Goal: Task Accomplishment & Management: Manage account settings

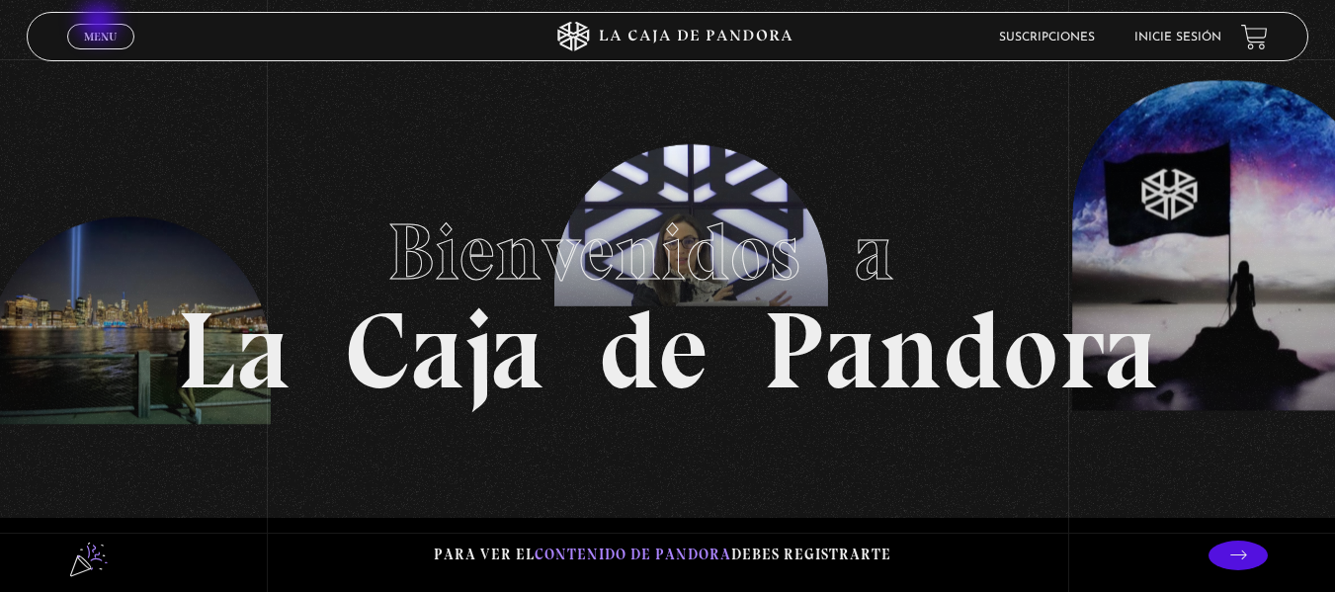
click at [101, 24] on link "Menu Cerrar" at bounding box center [100, 37] width 67 height 26
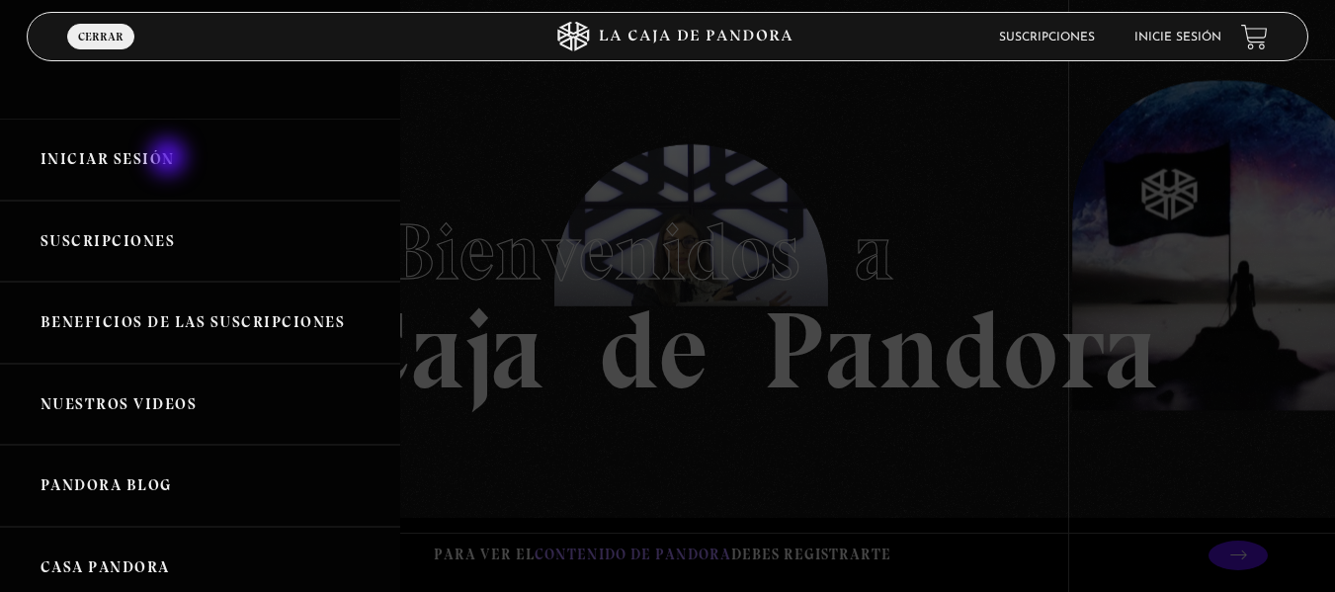
click at [170, 159] on link "Iniciar Sesión" at bounding box center [200, 160] width 400 height 82
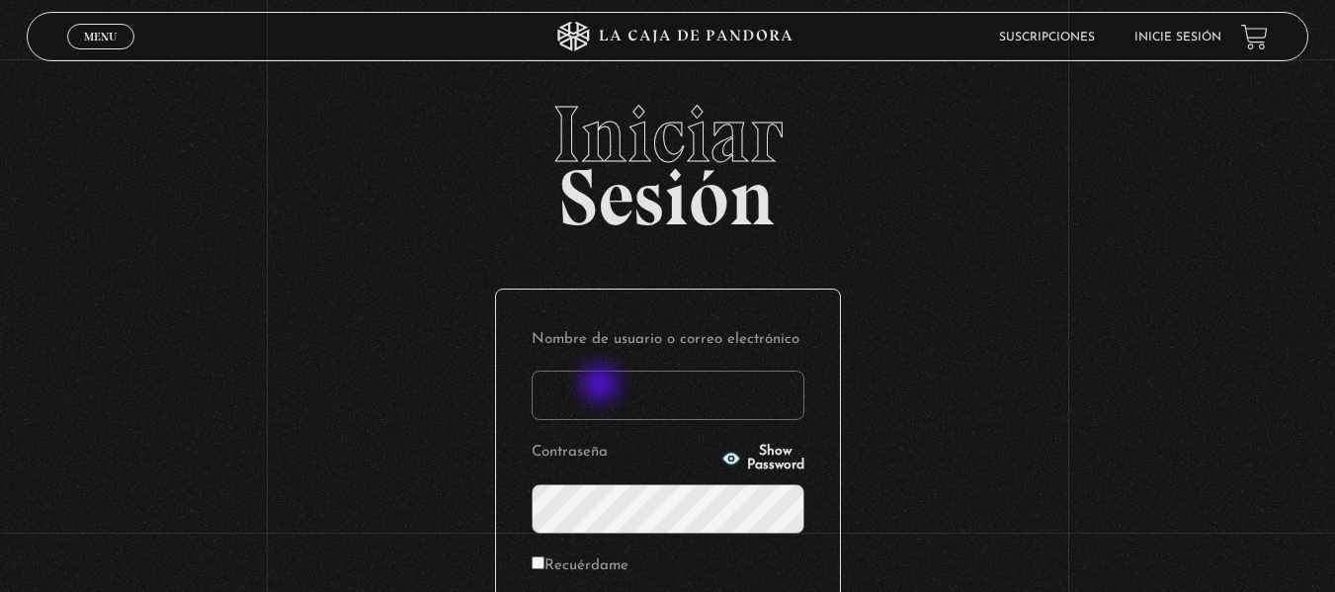
click at [602, 385] on input "Nombre de usuario o correo electrónico" at bounding box center [668, 395] width 273 height 49
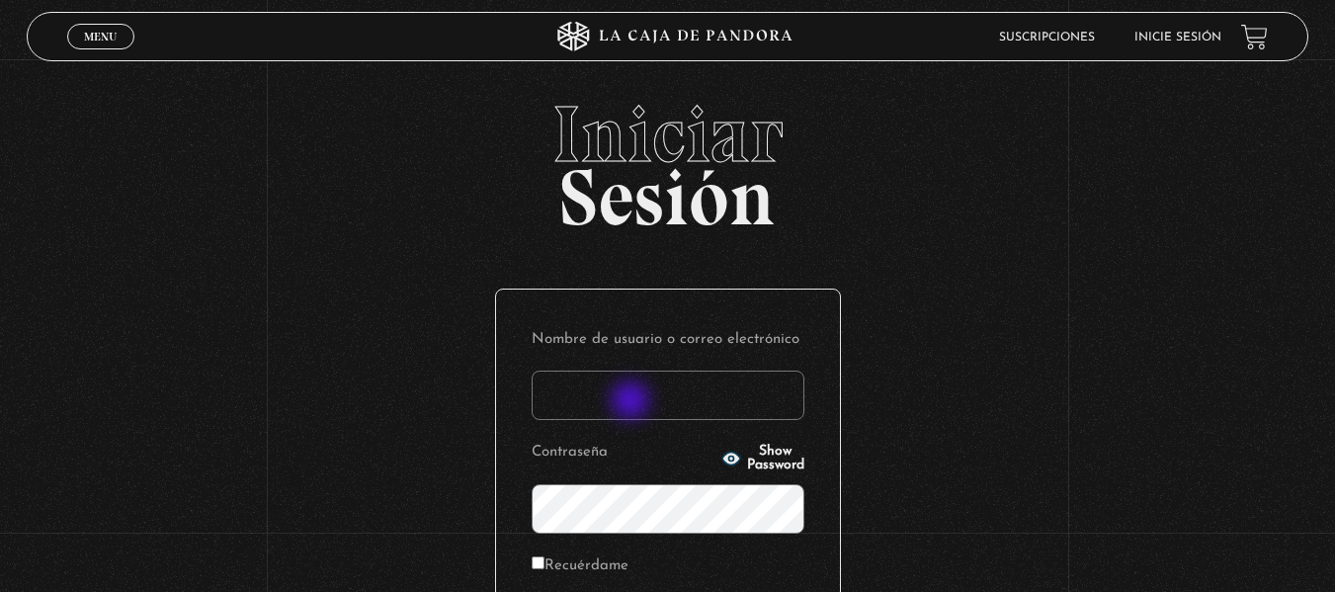
type input "branzelpic@gmail.com"
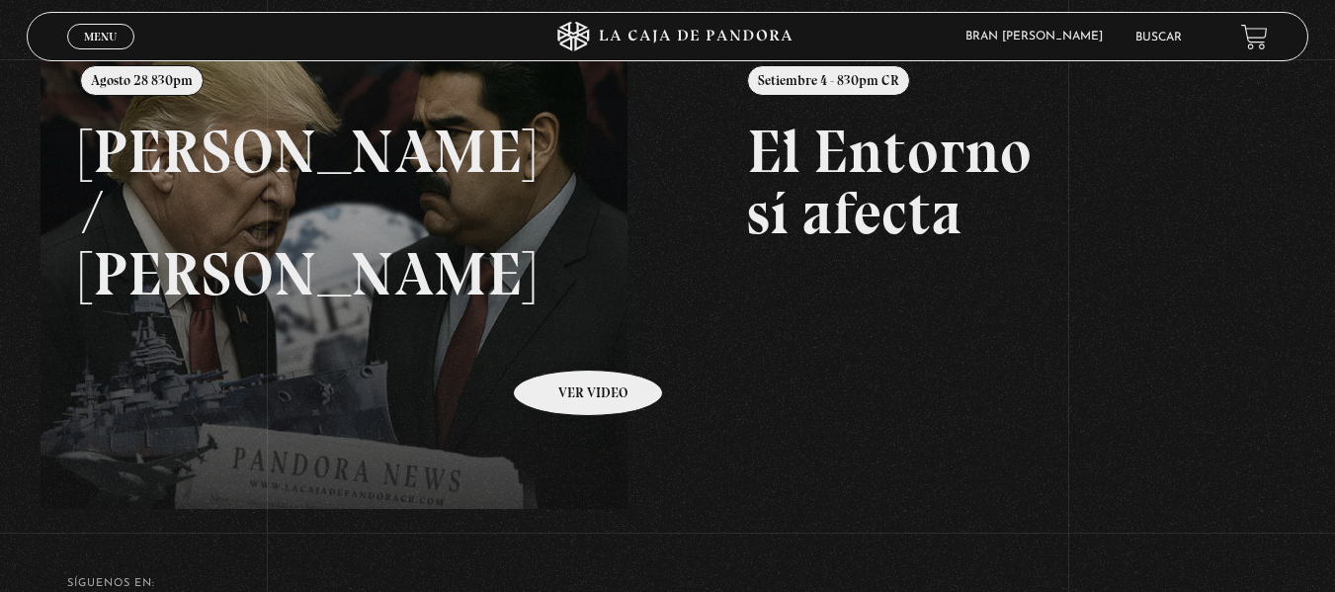
scroll to position [268, 0]
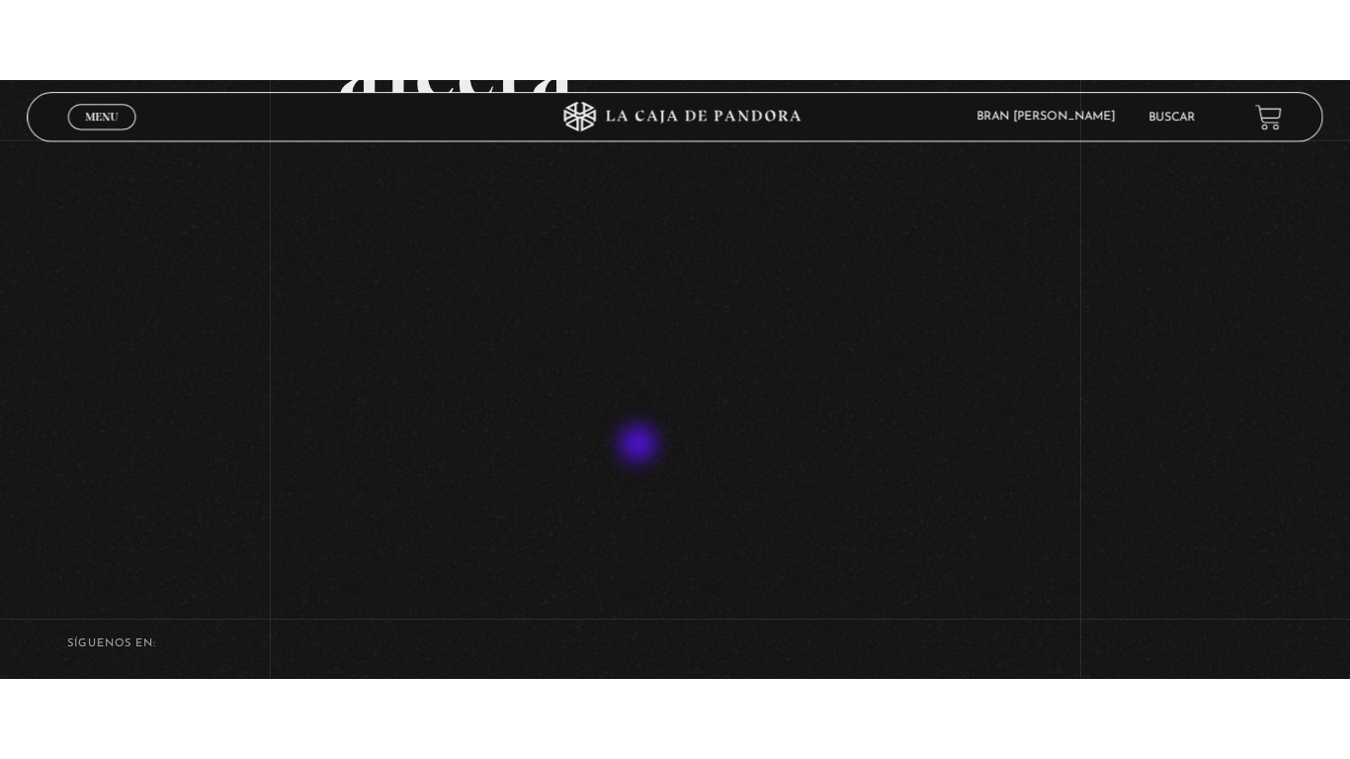
scroll to position [303, 0]
